Goal: Task Accomplishment & Management: Manage account settings

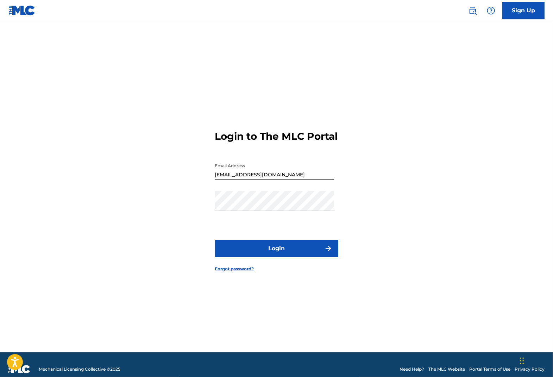
click at [308, 256] on button "Login" at bounding box center [276, 249] width 123 height 18
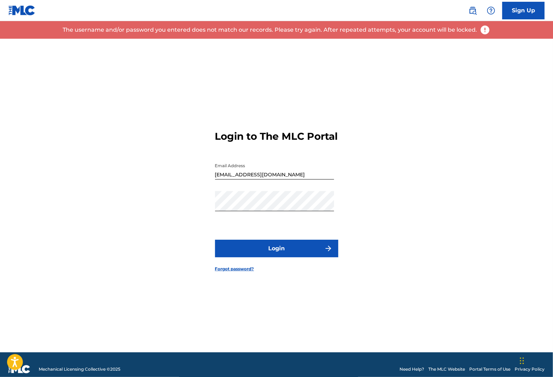
click at [18, 6] on img at bounding box center [21, 10] width 27 height 10
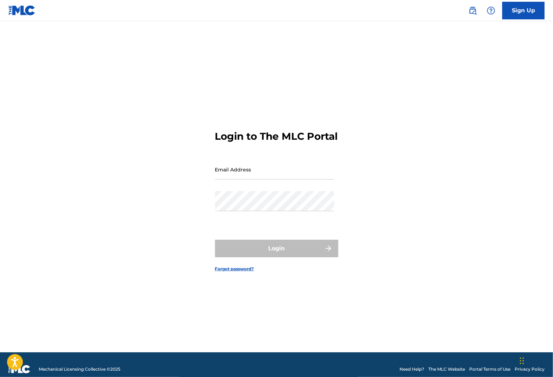
click at [24, 12] on img at bounding box center [21, 10] width 27 height 10
click at [240, 173] on input "Email Address" at bounding box center [274, 170] width 119 height 20
type input "[EMAIL_ADDRESS][DOMAIN_NAME]"
click at [240, 219] on div "Password" at bounding box center [274, 207] width 119 height 32
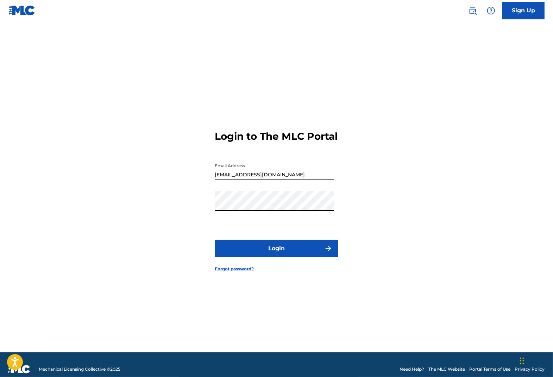
click at [270, 257] on button "Login" at bounding box center [276, 249] width 123 height 18
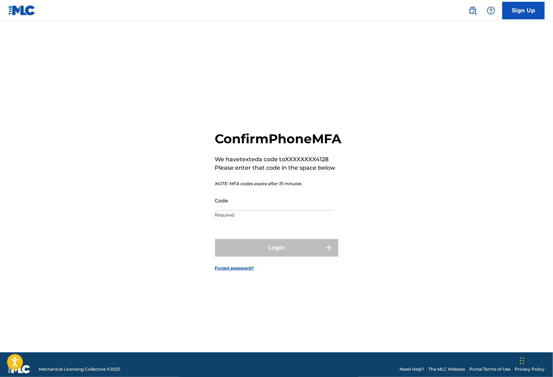
click at [254, 210] on input "Code" at bounding box center [274, 200] width 119 height 20
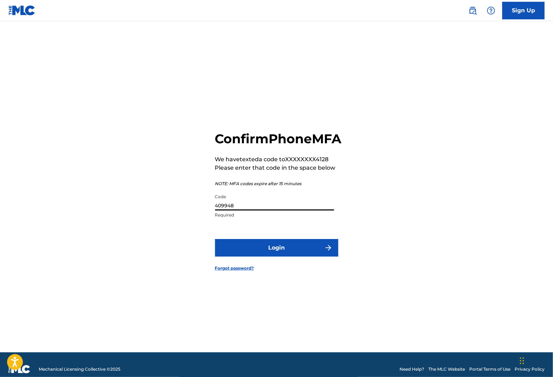
type input "409948"
click at [271, 257] on button "Login" at bounding box center [276, 248] width 123 height 18
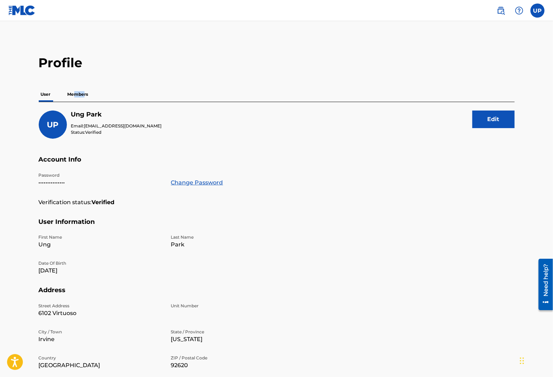
click at [534, 15] on label at bounding box center [538, 11] width 14 height 14
click at [538, 11] on input "UP Ung Park hijonpark@gmail.com Notification Preferences Profile Log out" at bounding box center [538, 11] width 0 height 0
click at [506, 74] on link "Notification Preferences" at bounding box center [487, 76] width 52 height 6
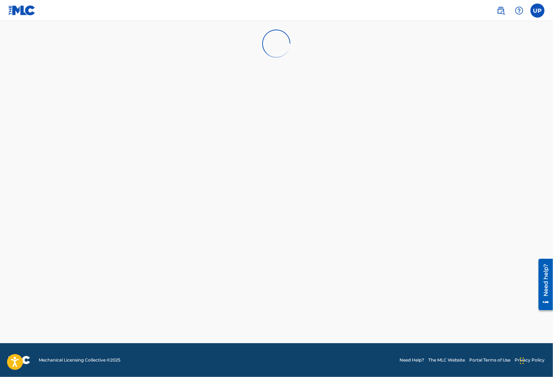
click at [540, 11] on label at bounding box center [538, 11] width 14 height 14
click at [538, 11] on input "UP Ung Park [EMAIL_ADDRESS][DOMAIN_NAME] Notification Preferences Profile Log o…" at bounding box center [538, 11] width 0 height 0
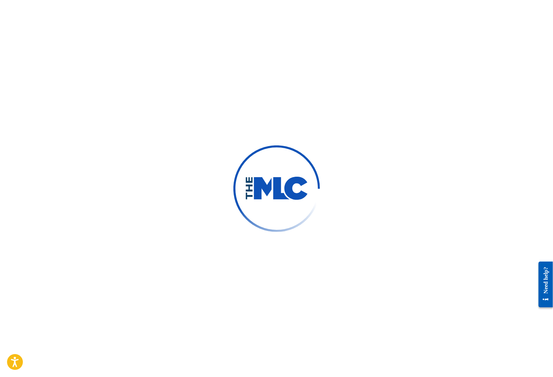
click at [366, 278] on div at bounding box center [276, 188] width 553 height 377
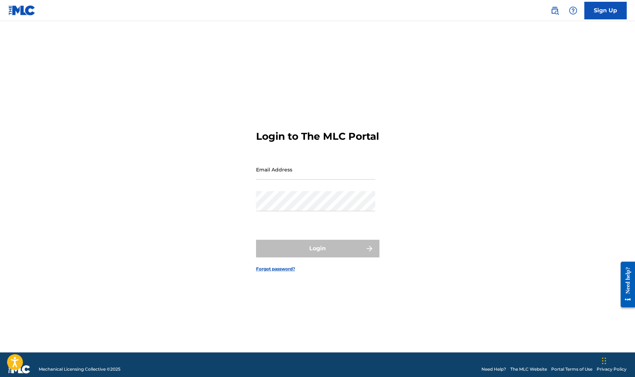
click at [287, 178] on input "Email Address" at bounding box center [315, 170] width 119 height 20
type input "[EMAIL_ADDRESS][DOMAIN_NAME]"
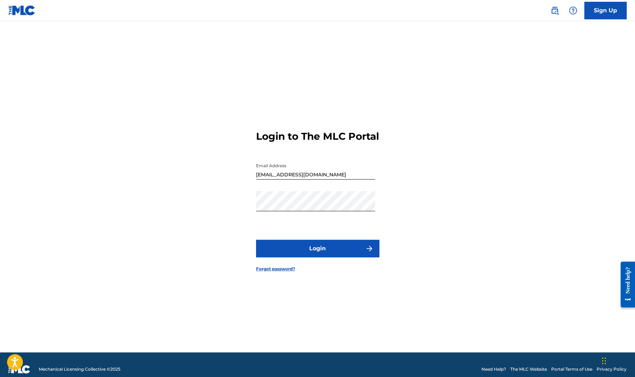
click at [319, 251] on button "Login" at bounding box center [317, 249] width 123 height 18
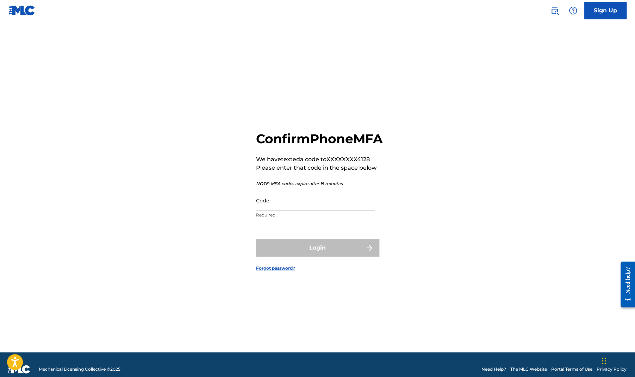
click at [271, 204] on input "Code" at bounding box center [315, 200] width 119 height 20
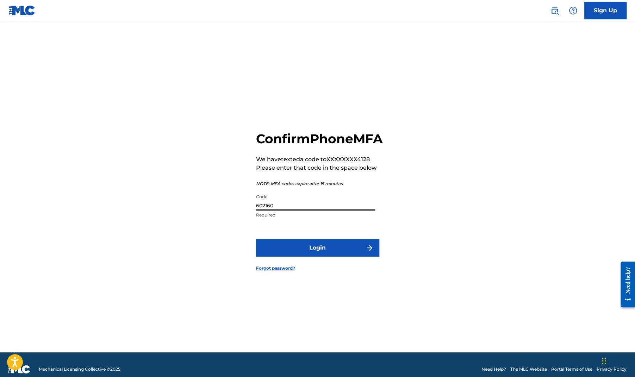
type input "602160"
click at [319, 252] on button "Login" at bounding box center [317, 248] width 123 height 18
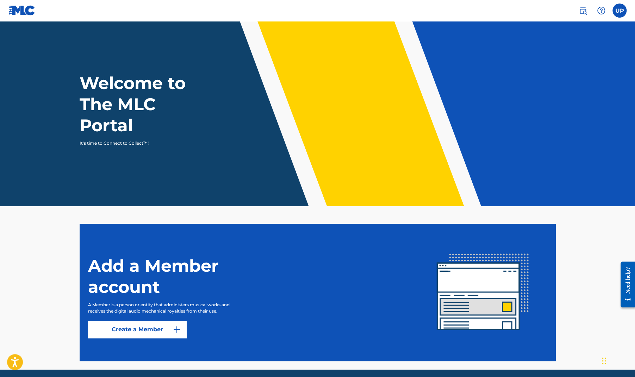
click at [553, 14] on label at bounding box center [619, 11] width 14 height 14
click at [553, 11] on input "UP Ung Park hijonpark@gmail.com Notification Preferences Profile Log out" at bounding box center [619, 11] width 0 height 0
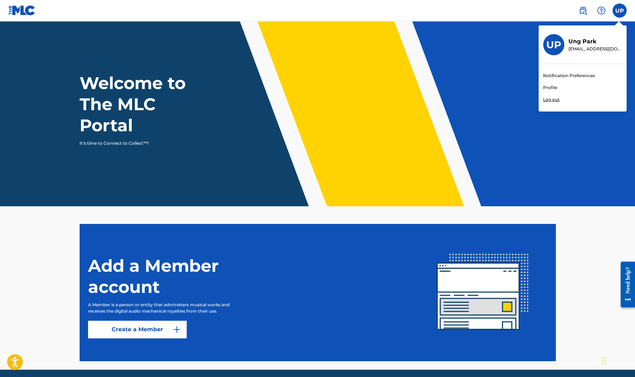
click at [553, 86] on div "Notification Preferences Profile Log out" at bounding box center [582, 87] width 87 height 47
click at [553, 11] on input "UP Ung Park hijonpark@gmail.com Notification Preferences Profile Log out" at bounding box center [619, 11] width 0 height 0
click at [548, 87] on link "Profile" at bounding box center [550, 88] width 14 height 6
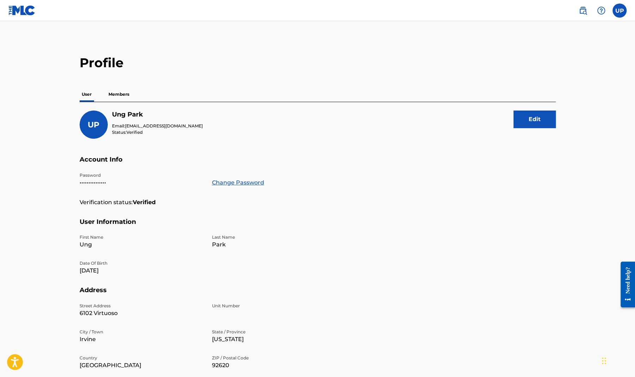
click at [115, 90] on p "Members" at bounding box center [118, 94] width 25 height 15
